Goal: Transaction & Acquisition: Purchase product/service

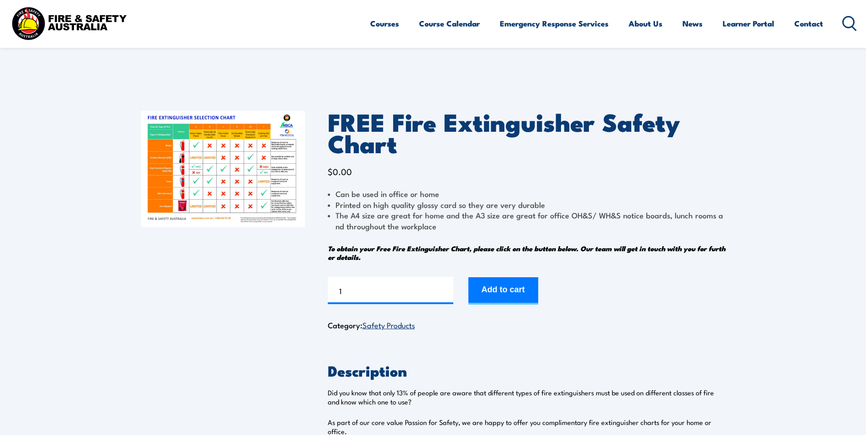
click at [844, 234] on section "FREE Fire Extinguisher Safety Chart $ 0.00 Can be used in office or home Printe…" at bounding box center [433, 294] width 866 height 412
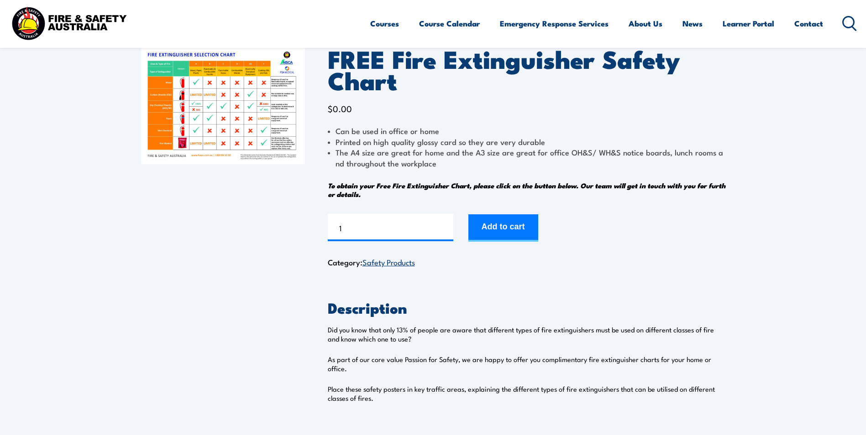
scroll to position [54, 0]
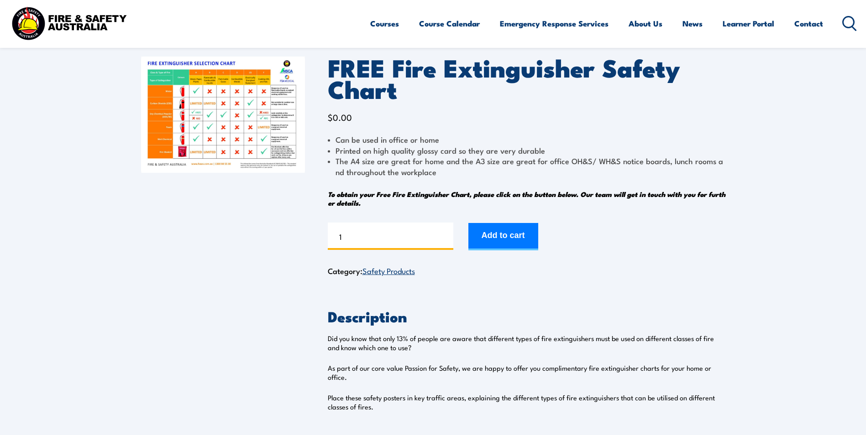
click at [377, 231] on input "1" at bounding box center [391, 236] width 126 height 27
type input "50"
click at [505, 234] on button "Add to cart" at bounding box center [503, 236] width 70 height 27
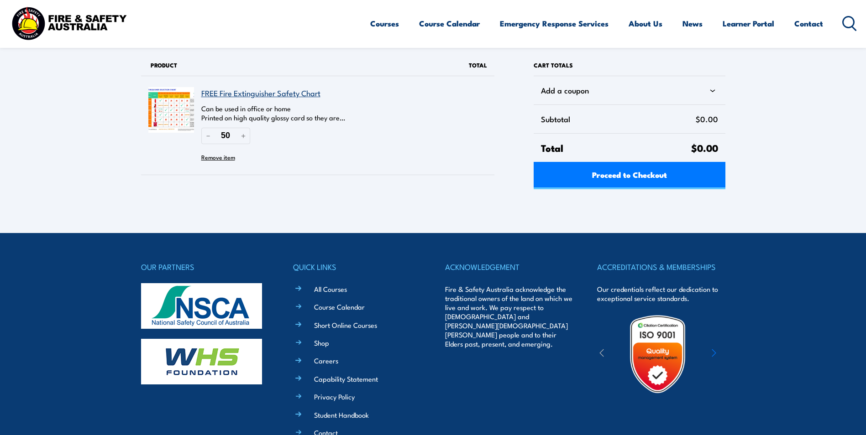
click at [844, 19] on icon at bounding box center [849, 23] width 15 height 15
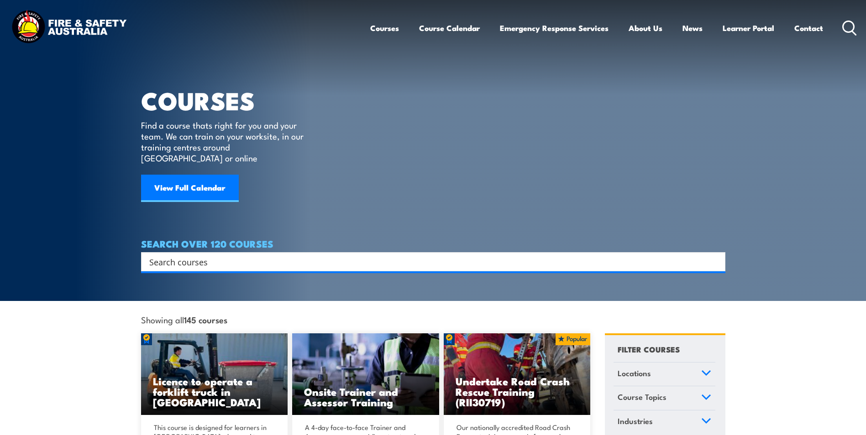
click at [236, 255] on input "Search input" at bounding box center [427, 262] width 556 height 14
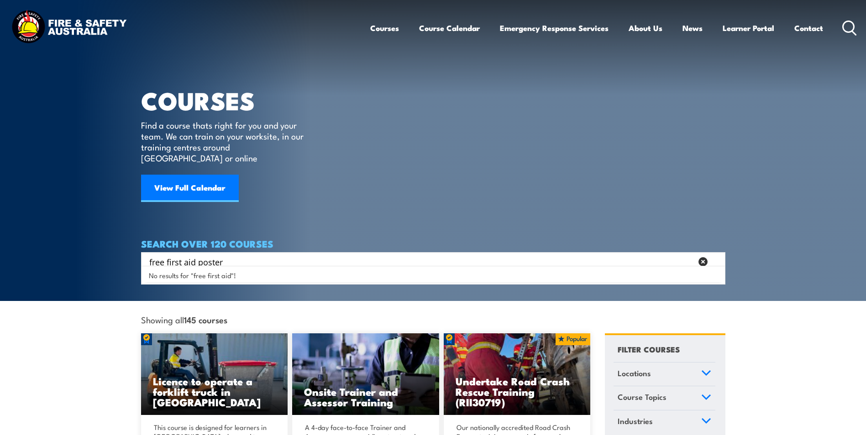
type input "free first aid poster"
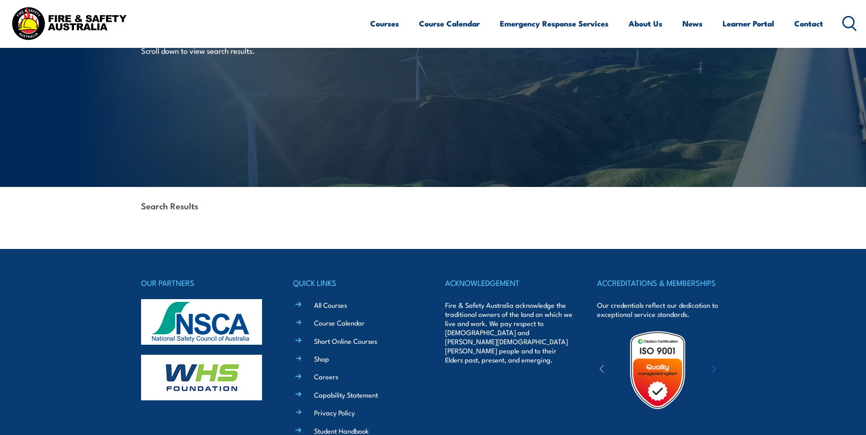
scroll to position [197, 0]
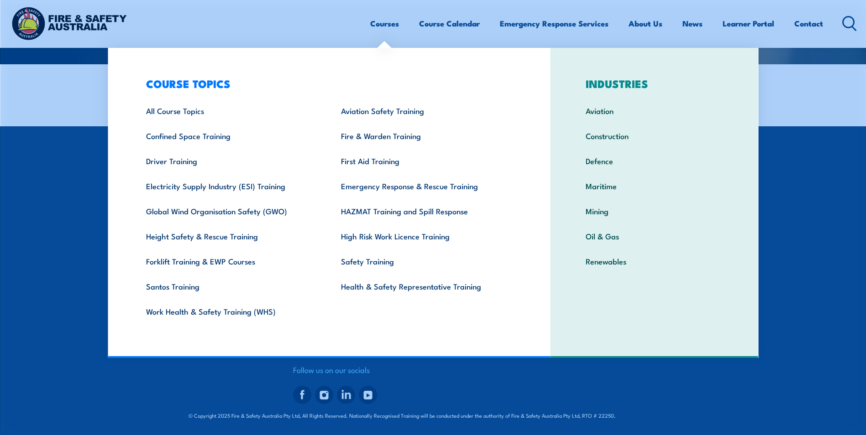
click at [390, 20] on link "Courses" at bounding box center [384, 23] width 29 height 24
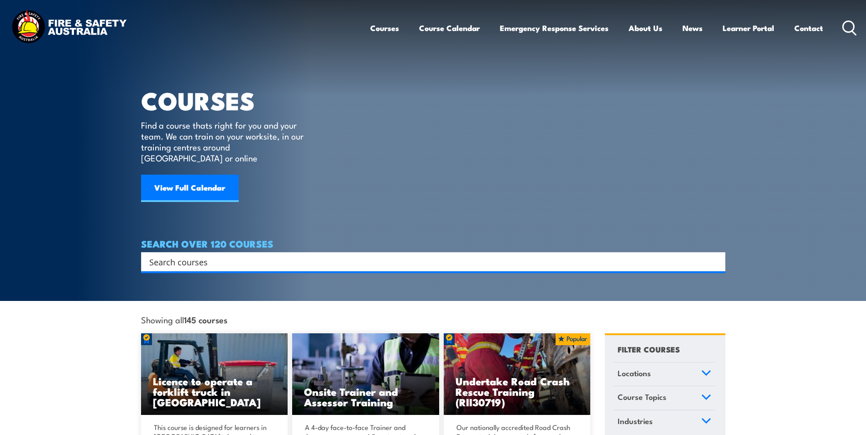
click at [47, 44] on img at bounding box center [69, 27] width 120 height 39
click at [55, 24] on img at bounding box center [69, 27] width 120 height 39
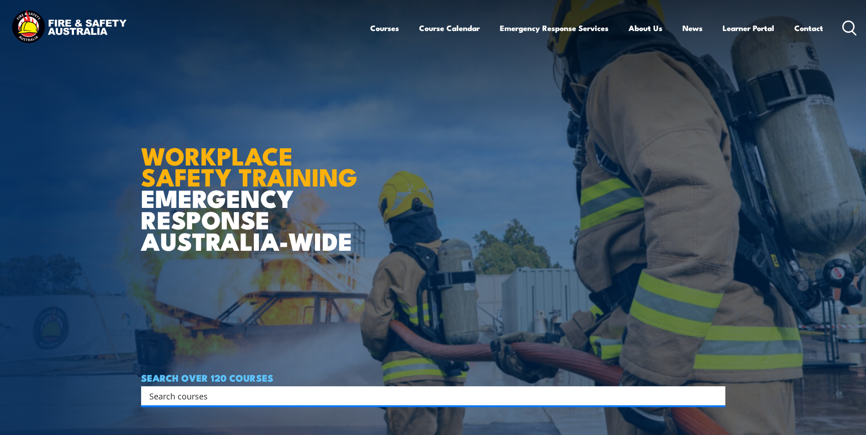
click at [55, 24] on img at bounding box center [69, 27] width 120 height 39
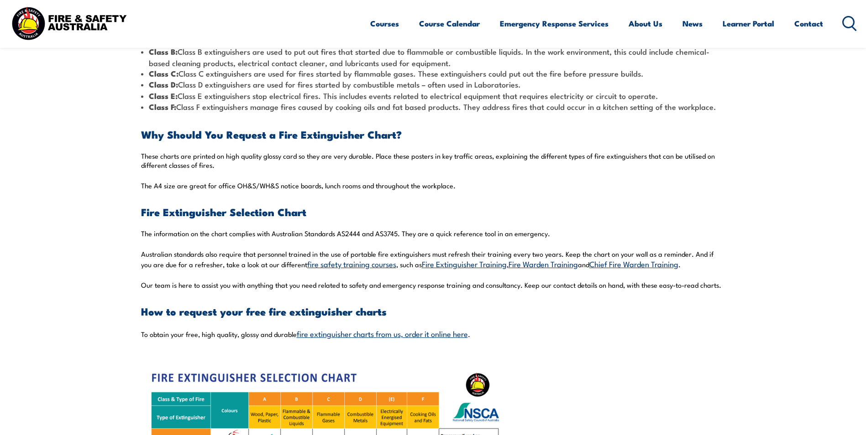
scroll to position [639, 0]
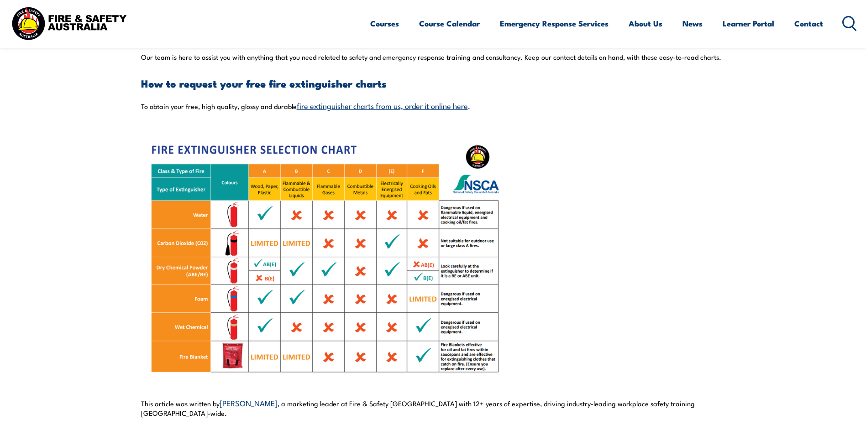
click at [320, 106] on link "fire extinguisher charts from us, order it online here" at bounding box center [382, 105] width 171 height 11
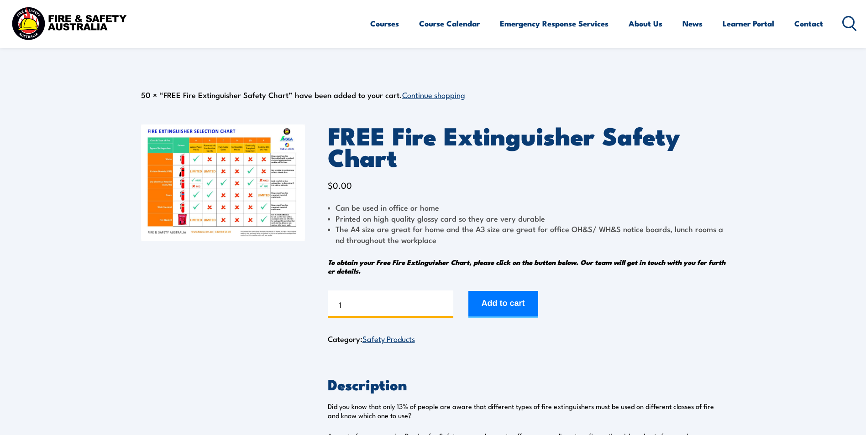
click at [353, 309] on input "1" at bounding box center [391, 304] width 126 height 27
type input "50"
click at [521, 303] on button "Add to cart" at bounding box center [503, 304] width 70 height 27
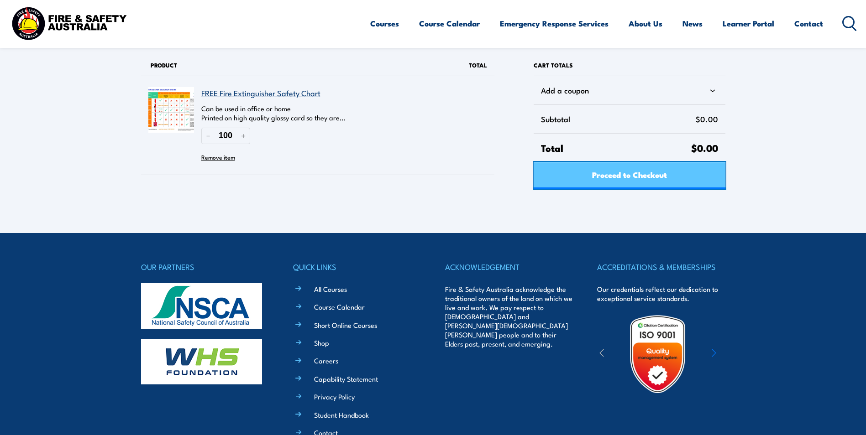
click at [602, 179] on span "Proceed to Checkout" at bounding box center [629, 175] width 75 height 24
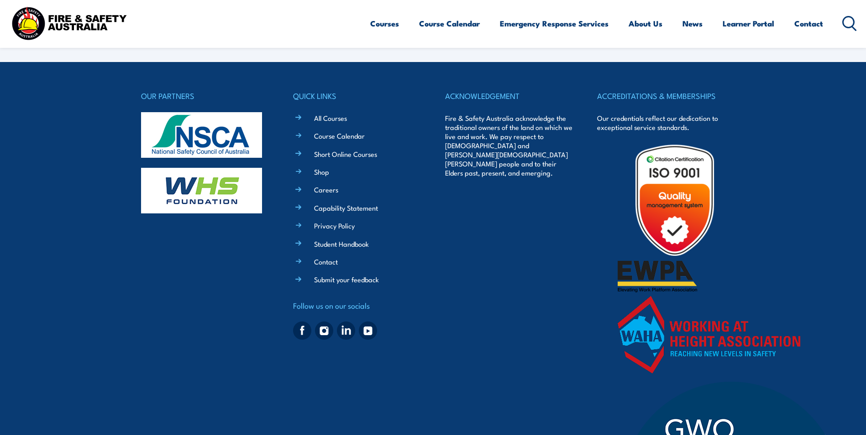
select select "VIC"
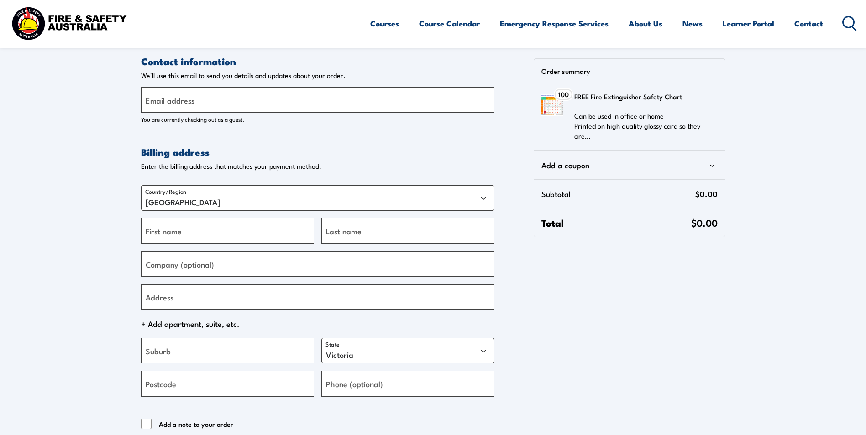
click at [184, 94] on label "Email address" at bounding box center [170, 100] width 49 height 12
click at [184, 94] on input "Email address" at bounding box center [317, 100] width 353 height 26
type input "[PERSON_NAME][EMAIL_ADDRESS][DOMAIN_NAME]"
type input "Gerry"
type input "Tomekova"
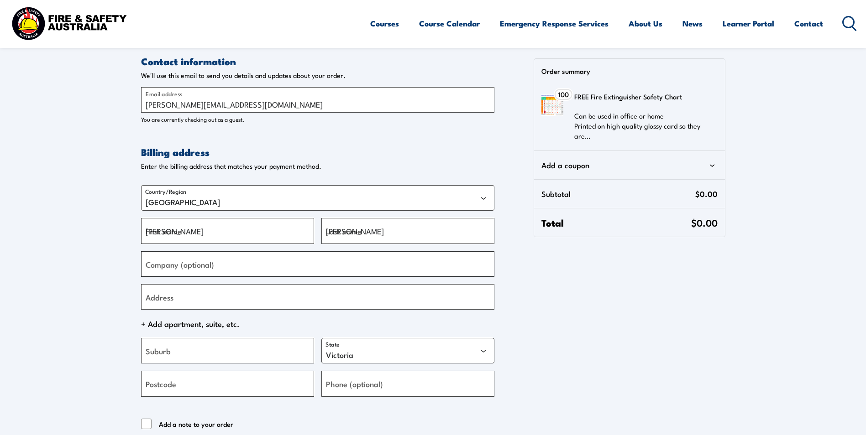
type input "Buttercups Childcare"
type input "150 Riseley St BOORAGOON WA 6154 AUSTRALIA"
type input "6154"
type input "+61402144254"
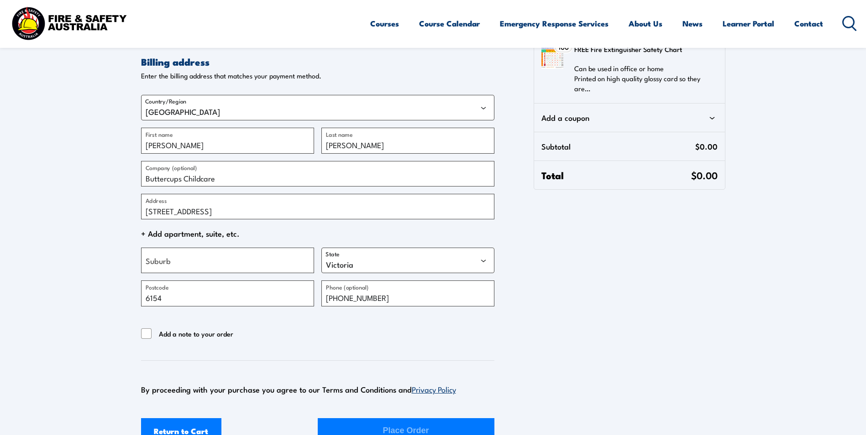
scroll to position [91, 0]
click at [145, 212] on input "150 Riseley St BOORAGOON WA 6154 AUSTRALIA" at bounding box center [317, 206] width 353 height 26
click at [187, 227] on span "+ Add apartment, suite, etc." at bounding box center [317, 233] width 353 height 14
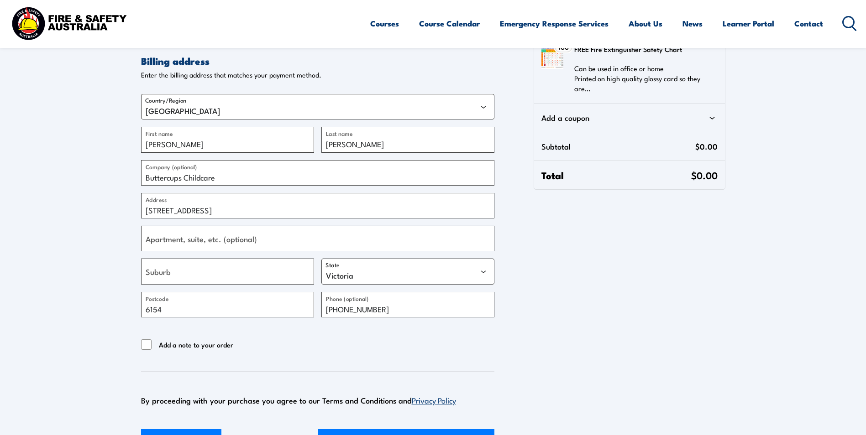
drag, startPoint x: 180, startPoint y: 210, endPoint x: 148, endPoint y: 214, distance: 31.7
click at [148, 214] on input "Suite 105, 150 Riseley St BOORAGOON WA 6154 AUSTRALIA" at bounding box center [317, 206] width 353 height 26
type input "S150 Riseley St BOORAGOON WA 6154 AUSTRALIA"
click at [173, 243] on label "Apartment, suite, etc. (optional)" at bounding box center [201, 239] width 111 height 12
click at [173, 243] on input "Apartment, suite, etc. (optional)" at bounding box center [317, 239] width 353 height 26
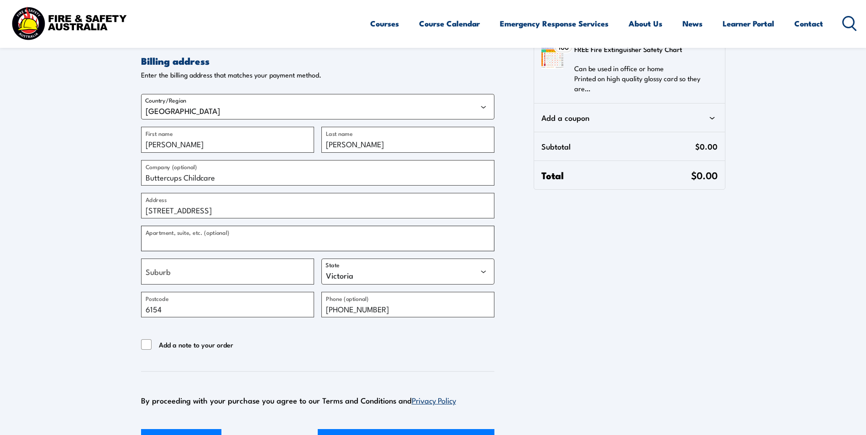
paste input "uite 105,"
type input "Suite 105/106"
click at [150, 212] on input "S150 Riseley St BOORAGOON WA 6154 AUSTRALIA" at bounding box center [317, 206] width 353 height 26
click at [220, 207] on input "150 Riseley St BOORAGOON WA 6154 AUSTRALIA" at bounding box center [317, 206] width 353 height 26
type input "150 Riseley St WA 6154 AUSTRALIA"
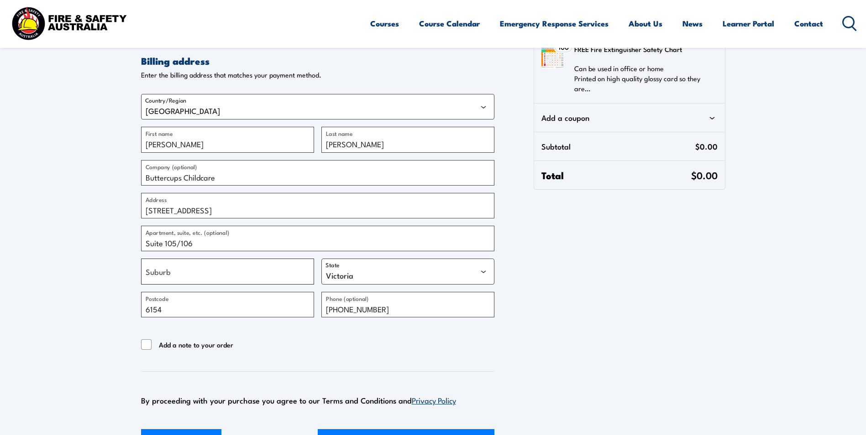
click at [213, 274] on input "Suburb" at bounding box center [227, 272] width 173 height 26
paste input "BOORAGOON"
type input "BOORAGOON"
click at [350, 273] on select "Australian Capital Territory New South Wales Northern Territory Queensland Sout…" at bounding box center [407, 272] width 173 height 26
select select "WA"
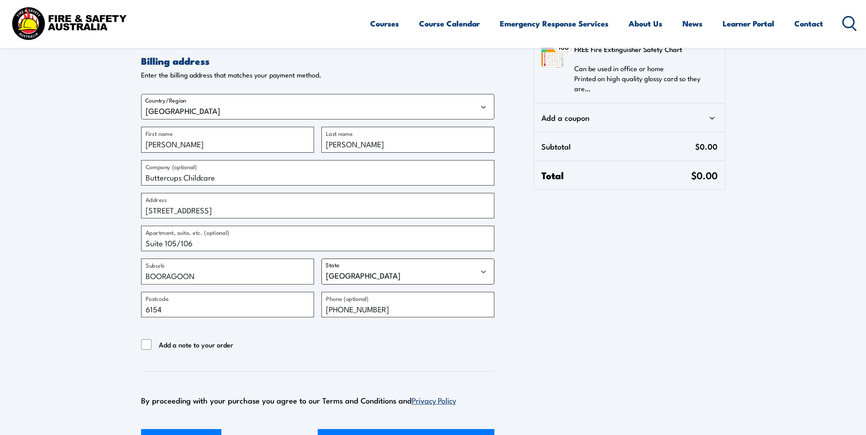
click at [321, 259] on select "Australian Capital Territory New South Wales Northern Territory Queensland Sout…" at bounding box center [407, 272] width 173 height 26
drag, startPoint x: 205, startPoint y: 215, endPoint x: 346, endPoint y: 210, distance: 140.7
click at [346, 210] on input "150 Riseley St WA 6154 AUSTRALIA" at bounding box center [317, 206] width 353 height 26
type input "150 Riseley St"
click at [640, 301] on div "Contact information Contact information We'll use this email to send you detail…" at bounding box center [433, 209] width 584 height 493
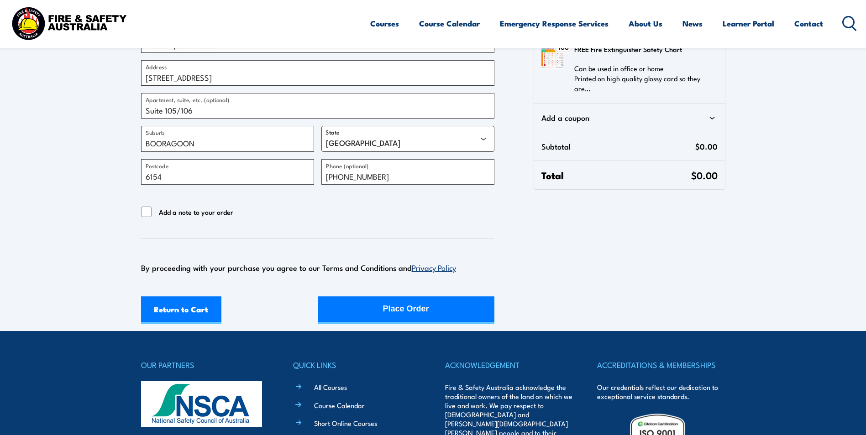
scroll to position [228, 0]
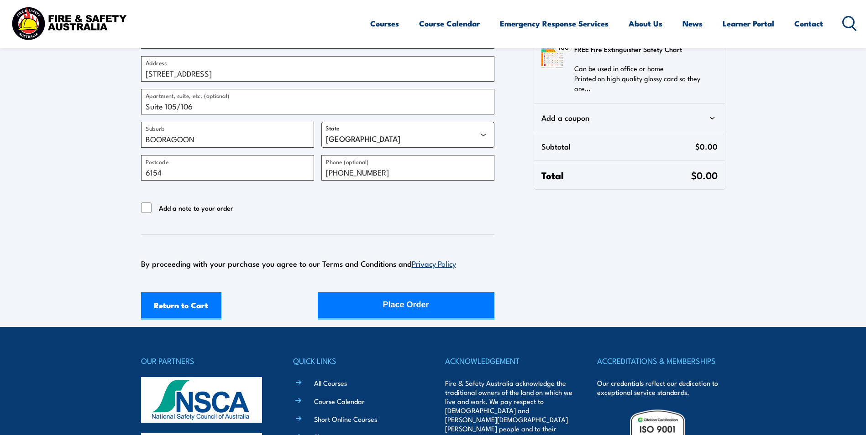
click at [175, 205] on span "Add a note to your order" at bounding box center [196, 208] width 74 height 11
click at [152, 205] on input "Add a note to your order" at bounding box center [146, 208] width 11 height 11
checkbox input "true"
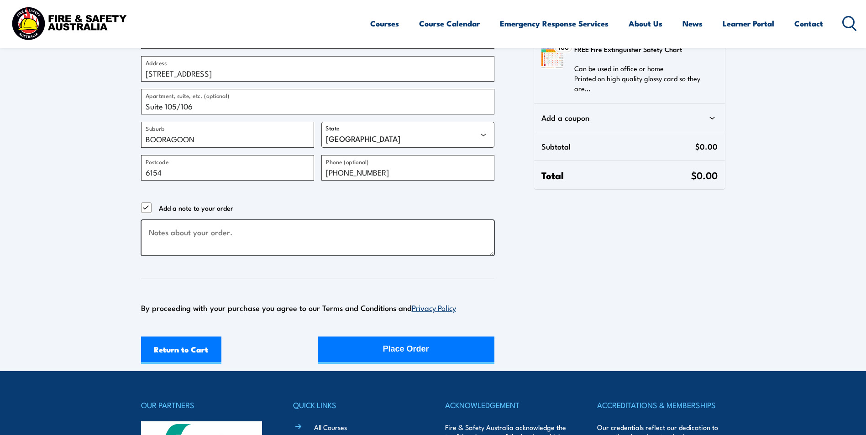
click at [184, 250] on textarea "Checkout" at bounding box center [317, 238] width 353 height 36
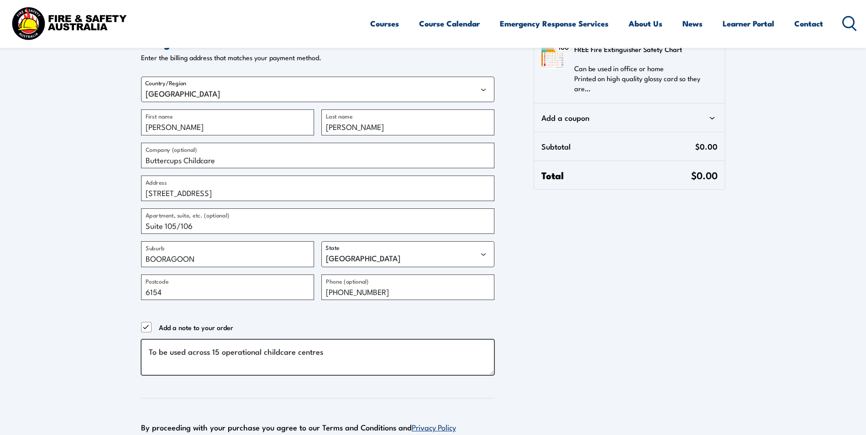
scroll to position [274, 0]
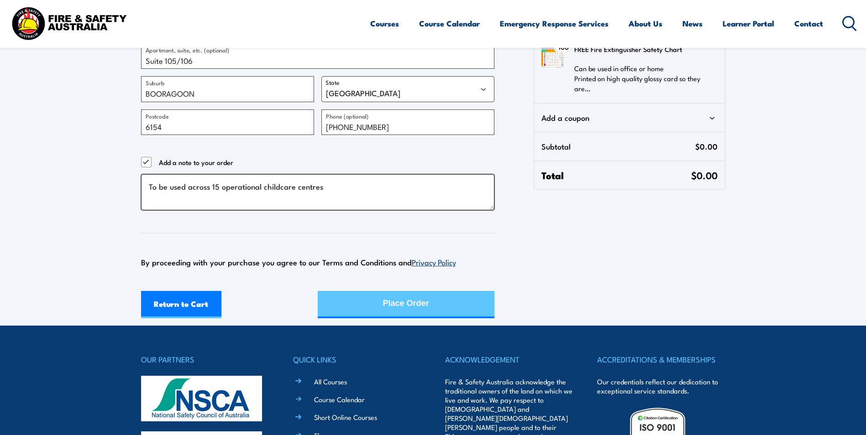
type textarea "To be used across 15 operational childcare centres"
click at [414, 306] on div "Place Order" at bounding box center [406, 304] width 46 height 24
